Goal: Information Seeking & Learning: Learn about a topic

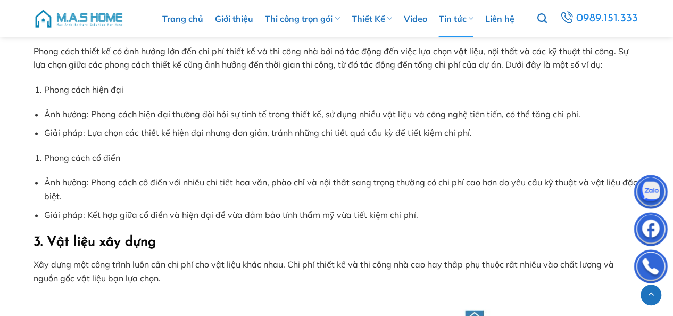
scroll to position [803, 0]
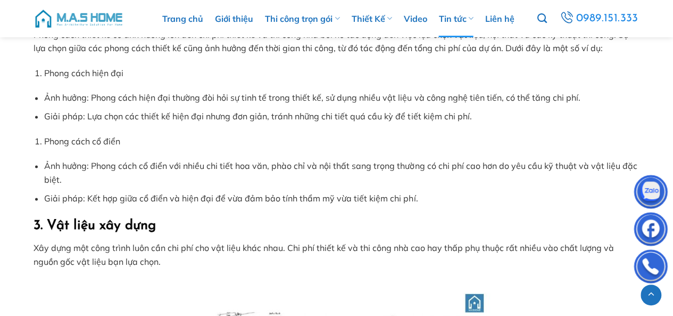
scroll to position [319, 0]
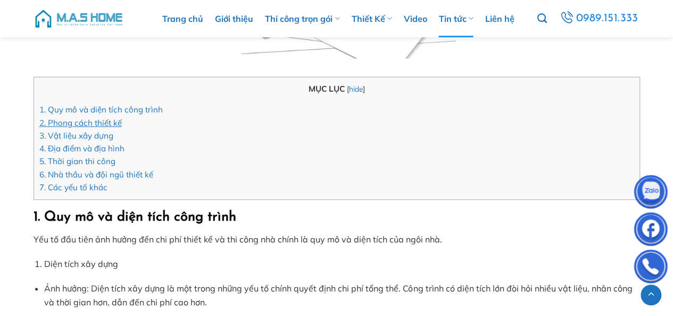
click at [109, 124] on link "2. Phong cách thiết kế" at bounding box center [80, 123] width 82 height 10
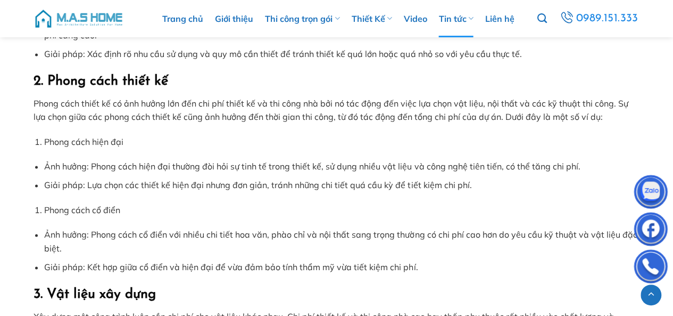
scroll to position [803, 0]
